Goal: Task Accomplishment & Management: Use online tool/utility

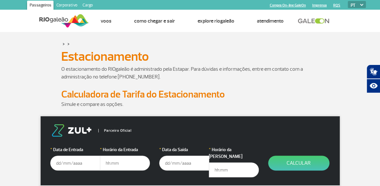
click at [59, 163] on input "text" at bounding box center [75, 162] width 50 height 15
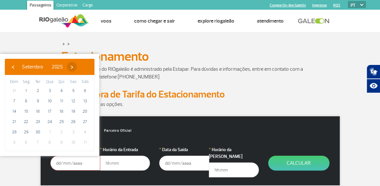
click at [77, 65] on span "›" at bounding box center [72, 67] width 10 height 10
click at [37, 120] on span "21" at bounding box center [38, 121] width 10 height 10
type input "[DATE]"
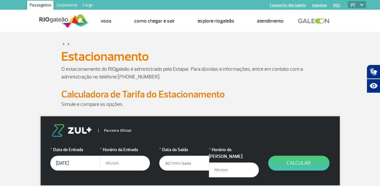
click at [119, 163] on input "text" at bounding box center [125, 162] width 50 height 15
type input "19:00"
click at [165, 162] on input "text" at bounding box center [184, 162] width 50 height 15
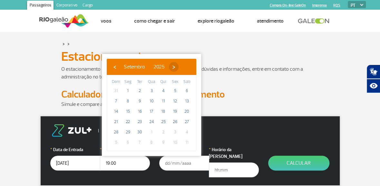
click at [179, 65] on span "›" at bounding box center [174, 67] width 10 height 10
click at [177, 120] on span "24" at bounding box center [175, 121] width 10 height 10
type input "[DATE]"
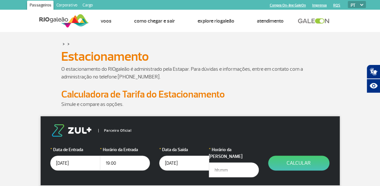
click at [230, 165] on input "text" at bounding box center [234, 169] width 50 height 15
type input "22:30"
click at [293, 162] on button "Calcular" at bounding box center [298, 162] width 61 height 15
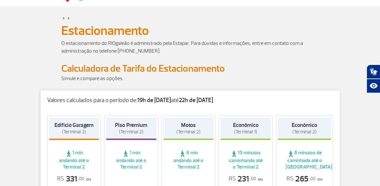
scroll to position [64, 0]
